Goal: Obtain resource: Download file/media

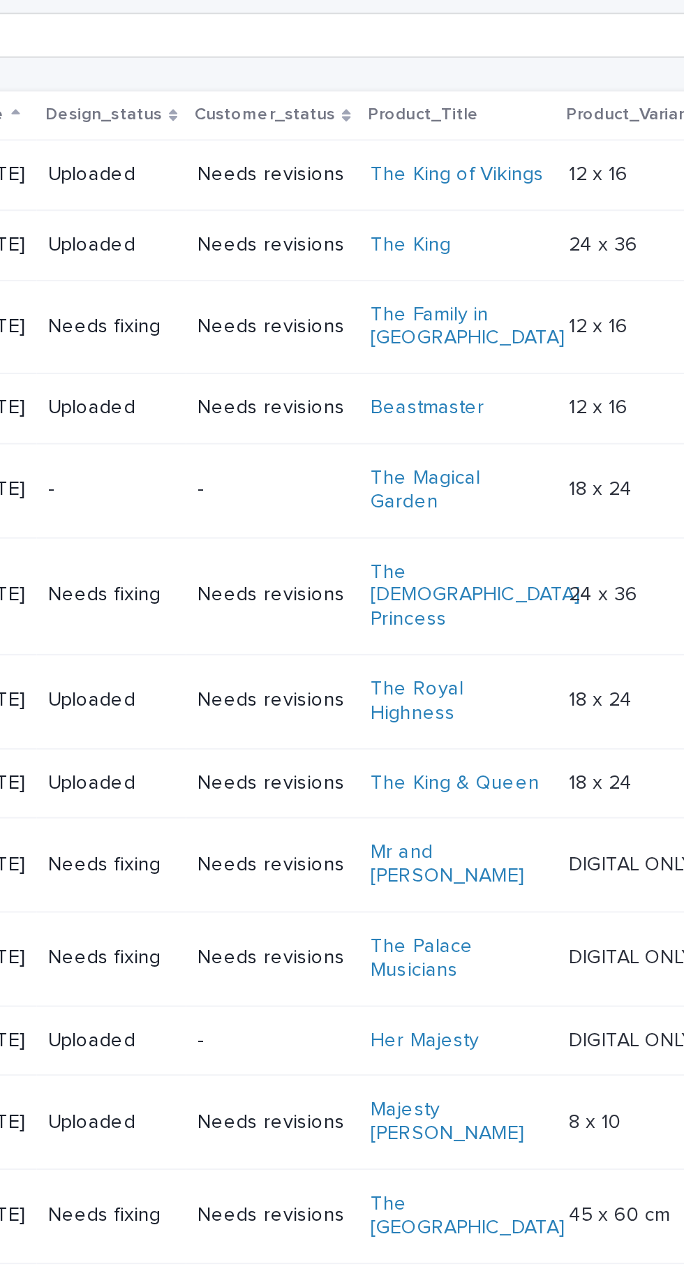
scroll to position [104, 0]
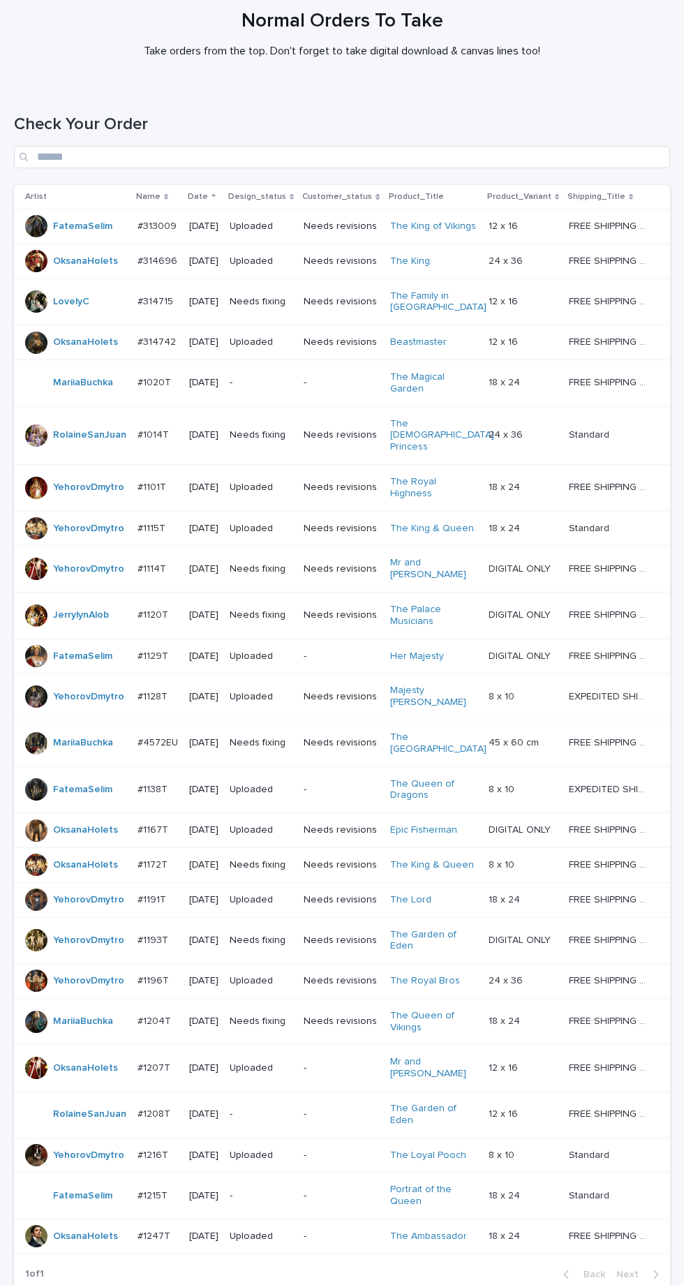
click at [293, 374] on div "-" at bounding box center [261, 381] width 63 height 15
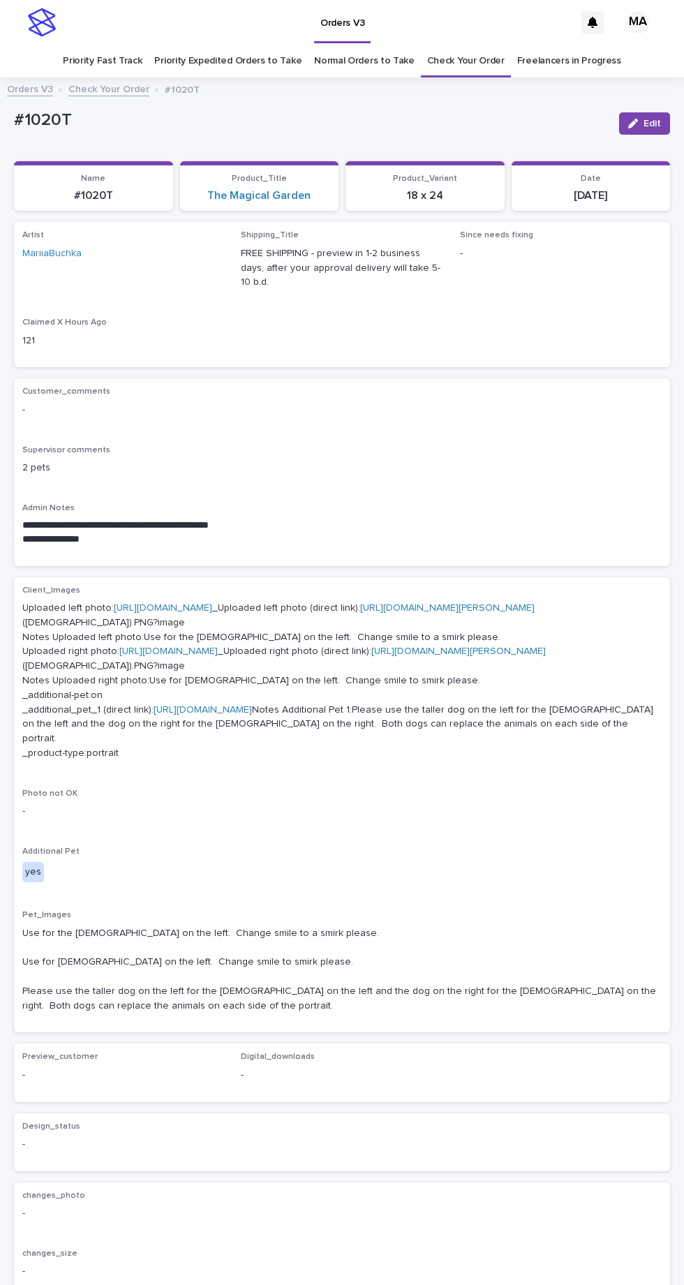
click at [187, 603] on link "[URL][DOMAIN_NAME]" at bounding box center [163, 608] width 98 height 10
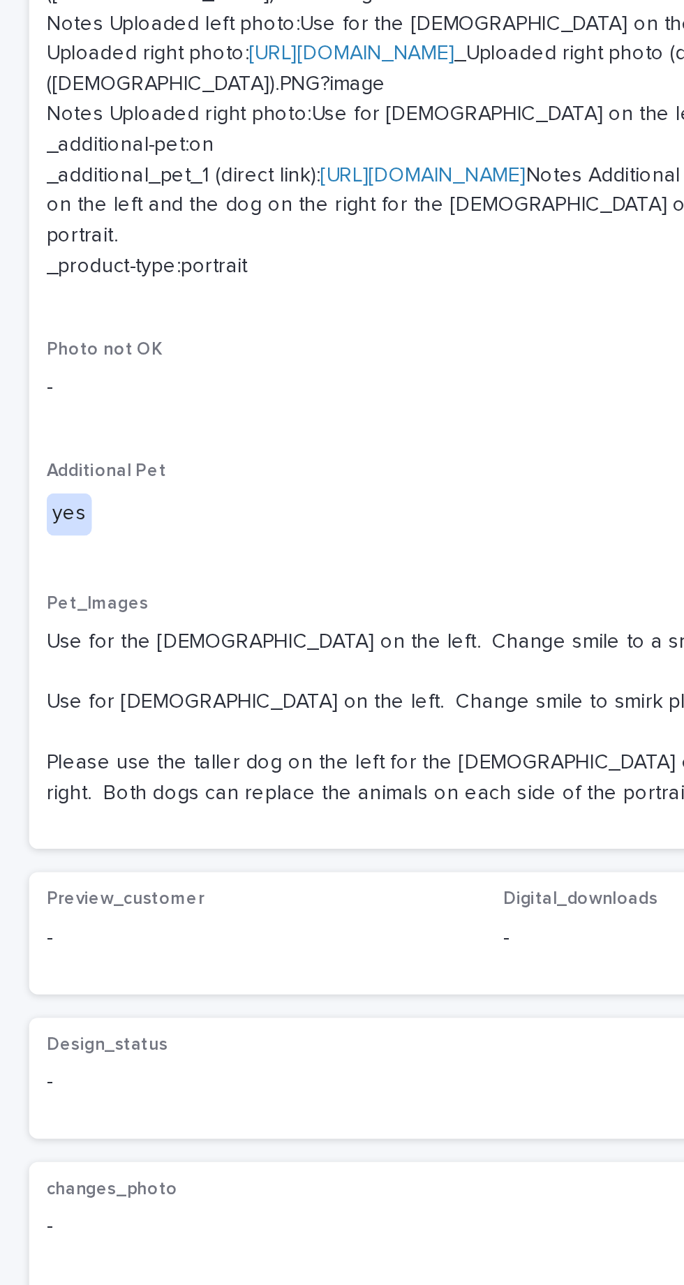
scroll to position [3, 0]
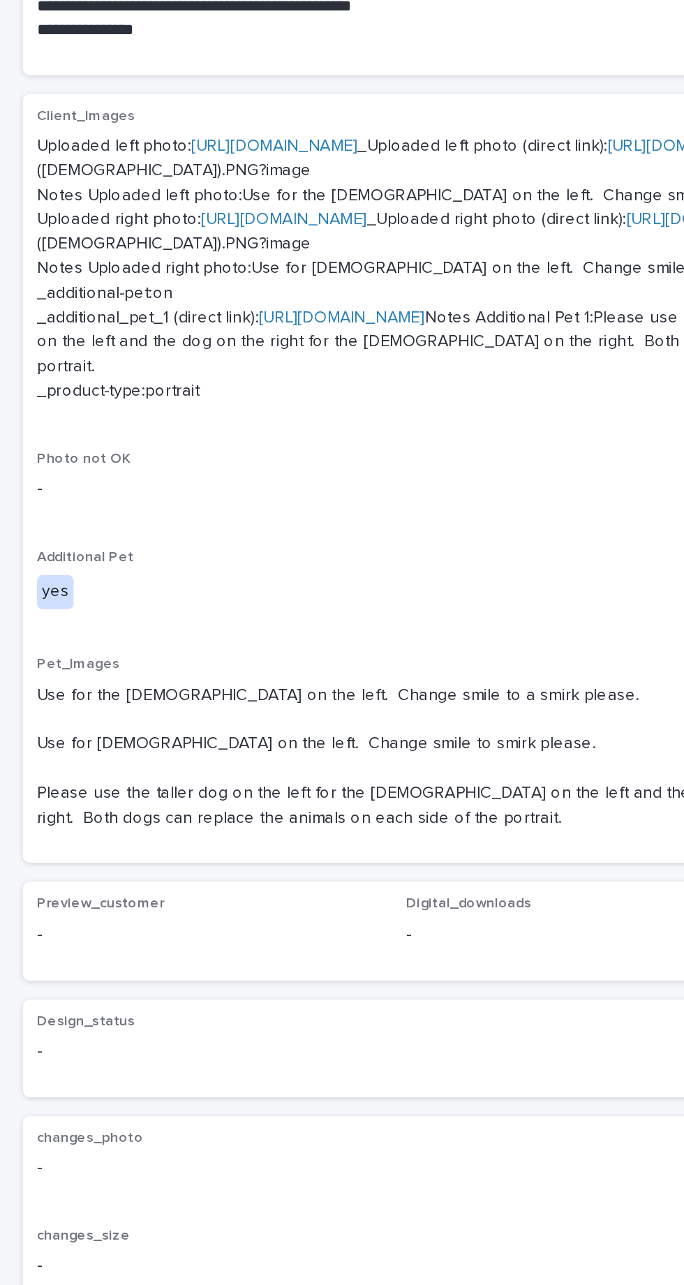
click at [252, 712] on link "[URL][DOMAIN_NAME]" at bounding box center [203, 707] width 98 height 10
click at [179, 644] on link "[URL][DOMAIN_NAME]" at bounding box center [168, 648] width 98 height 10
copy p "Change smile to smirk please"
